Goal: Feedback & Contribution: Leave review/rating

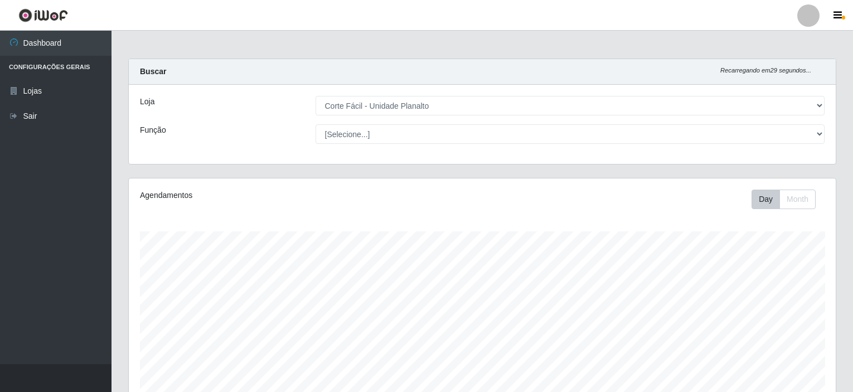
select select "202"
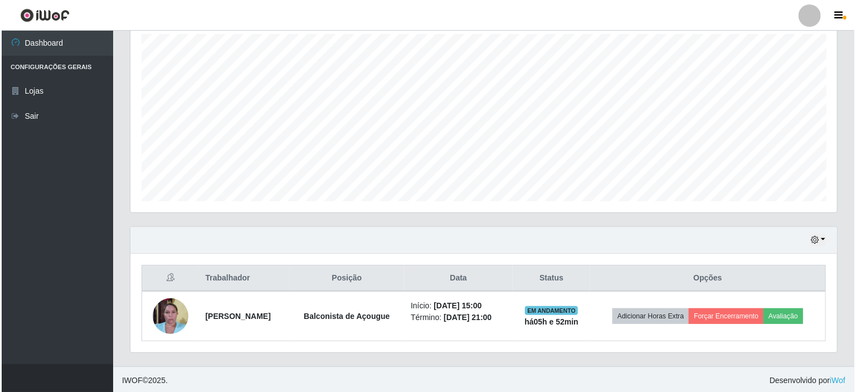
scroll to position [231, 707]
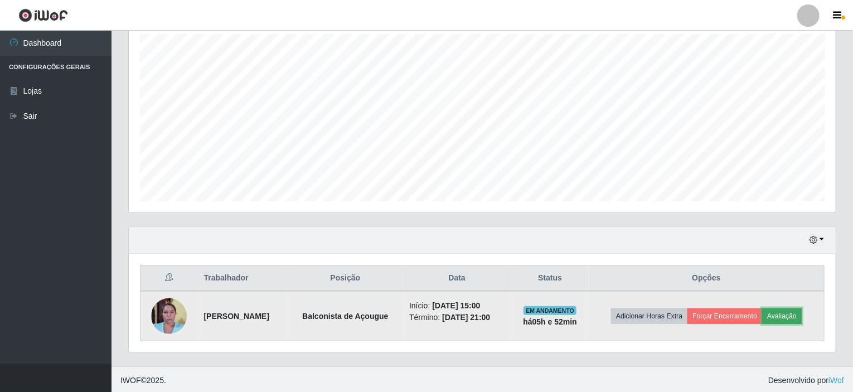
click at [796, 315] on button "Avaliação" at bounding box center [782, 316] width 40 height 16
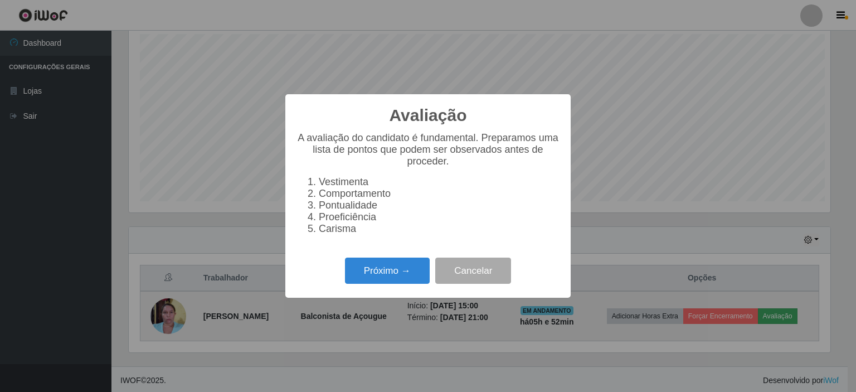
scroll to position [231, 702]
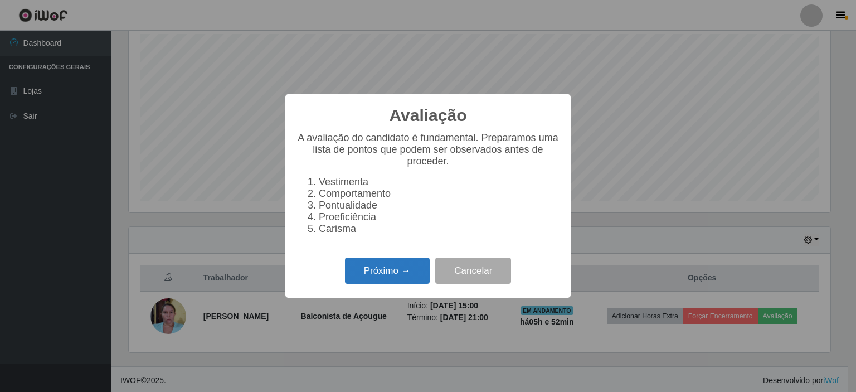
click at [393, 277] on button "Próximo →" at bounding box center [387, 271] width 85 height 26
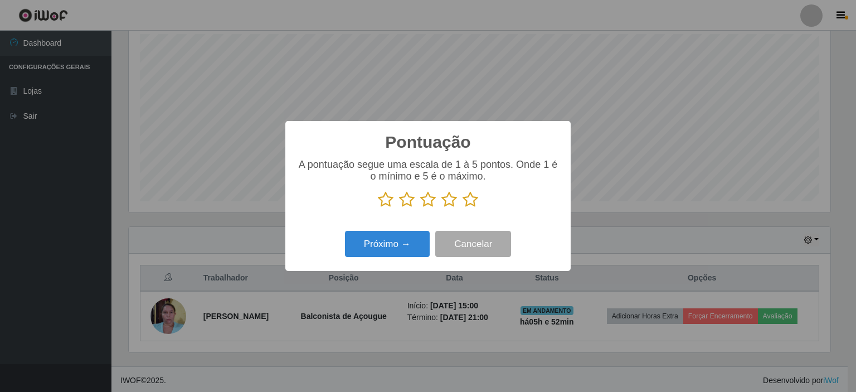
scroll to position [557302, 556830]
click at [430, 201] on icon at bounding box center [428, 199] width 16 height 17
click at [420, 208] on input "radio" at bounding box center [420, 208] width 0 height 0
click at [410, 249] on button "Próximo →" at bounding box center [387, 244] width 85 height 26
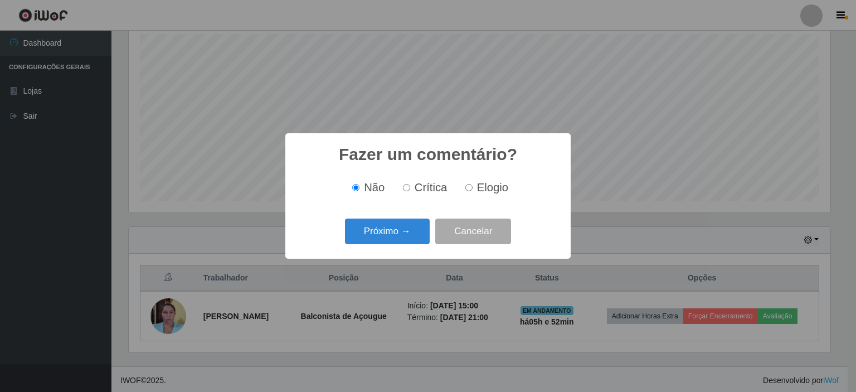
click at [416, 185] on span "Crítica" at bounding box center [431, 187] width 33 height 12
click at [410, 185] on input "Crítica" at bounding box center [406, 187] width 7 height 7
radio input "true"
click at [418, 229] on button "Próximo →" at bounding box center [387, 232] width 85 height 26
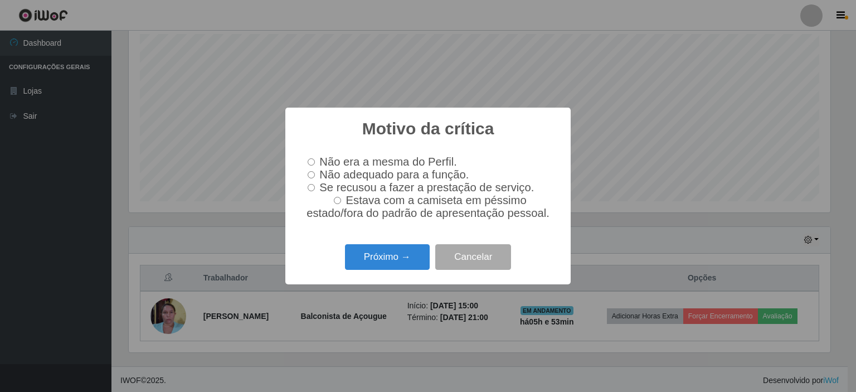
click at [306, 173] on label "Não adequado para a função." at bounding box center [386, 174] width 166 height 13
click at [308, 173] on input "Não adequado para a função." at bounding box center [311, 174] width 7 height 7
radio input "true"
click at [390, 258] on button "Próximo →" at bounding box center [387, 257] width 85 height 26
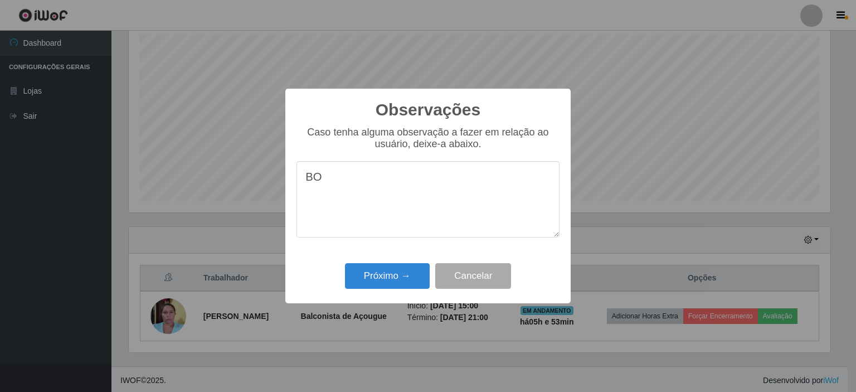
type textarea "B"
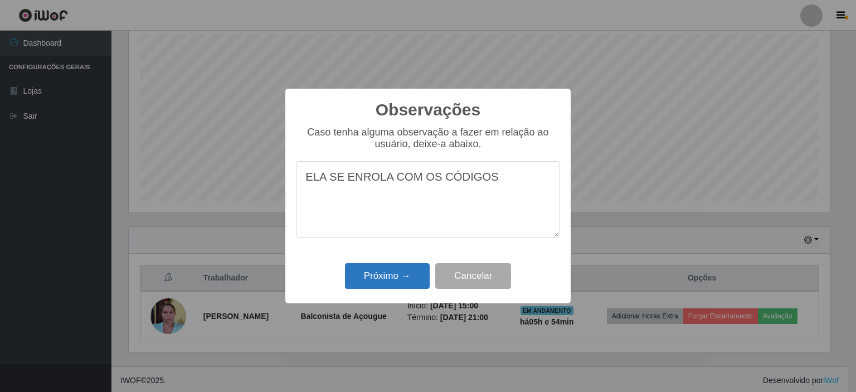
type textarea "ELA SE ENROLA COM OS CÓDIGOS"
click at [391, 273] on button "Próximo →" at bounding box center [387, 276] width 85 height 26
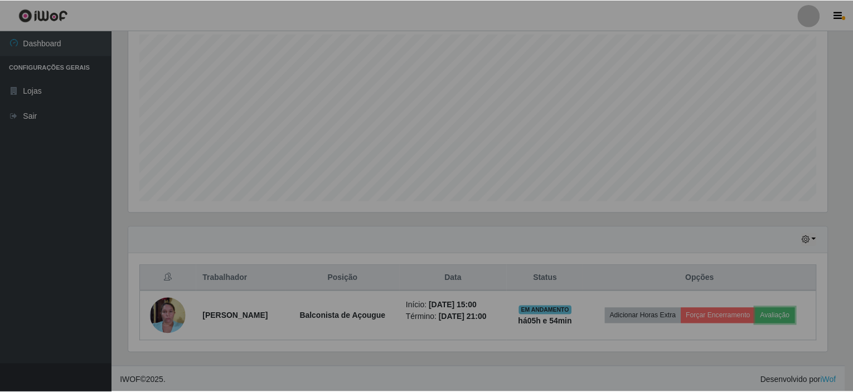
scroll to position [231, 707]
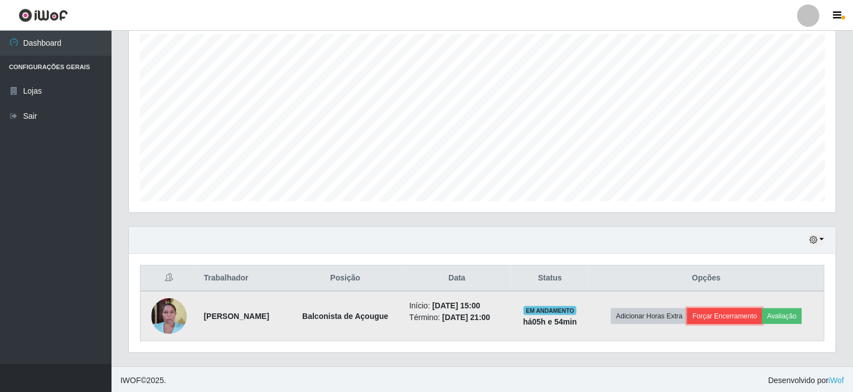
click at [729, 314] on button "Forçar Encerramento" at bounding box center [724, 316] width 75 height 16
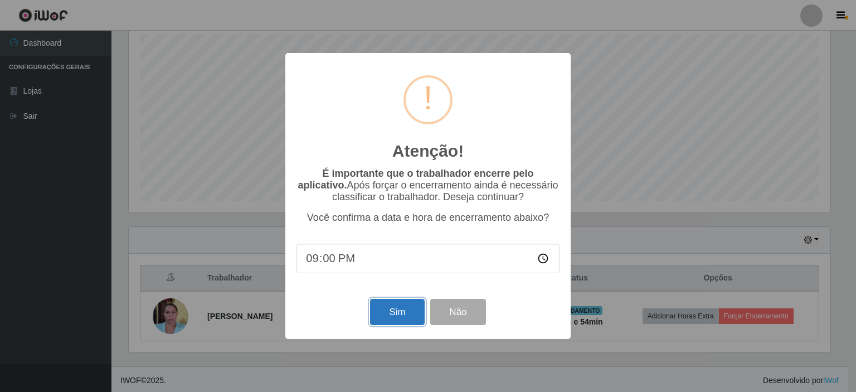
click at [400, 317] on button "Sim" at bounding box center [397, 312] width 54 height 26
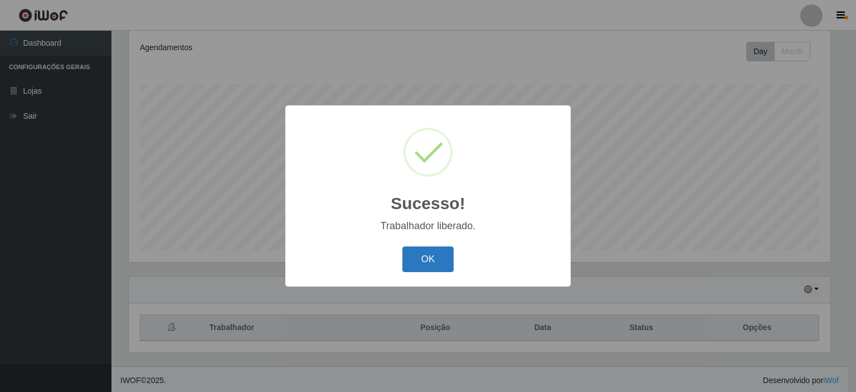
click at [421, 258] on button "OK" at bounding box center [429, 259] width 52 height 26
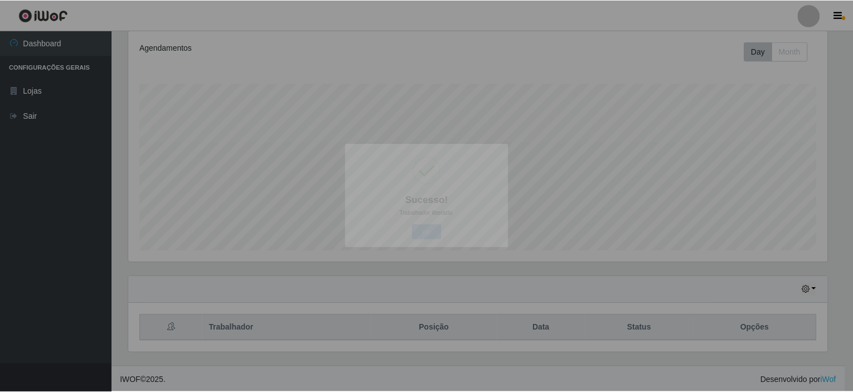
scroll to position [231, 707]
